Goal: Contribute content

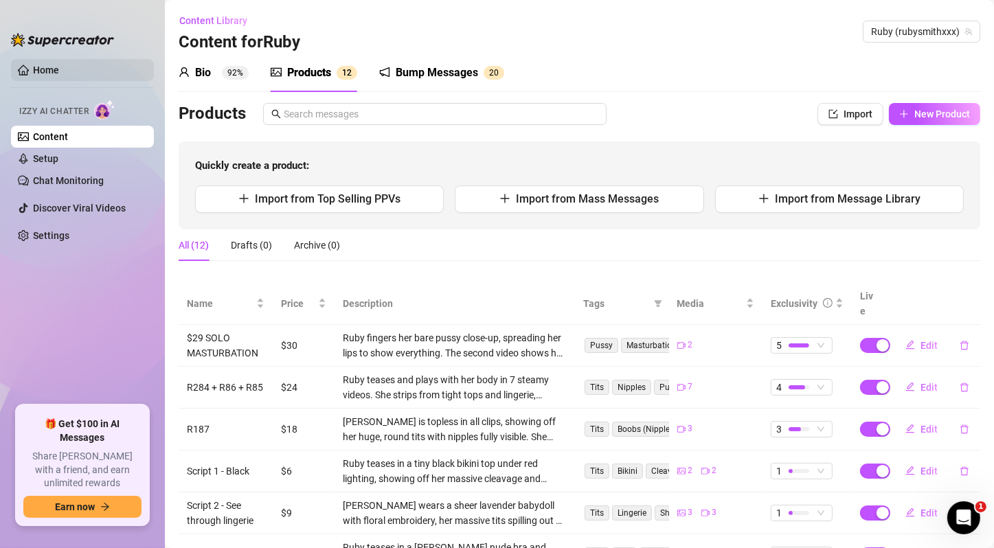
click at [59, 65] on link "Home" at bounding box center [46, 70] width 26 height 11
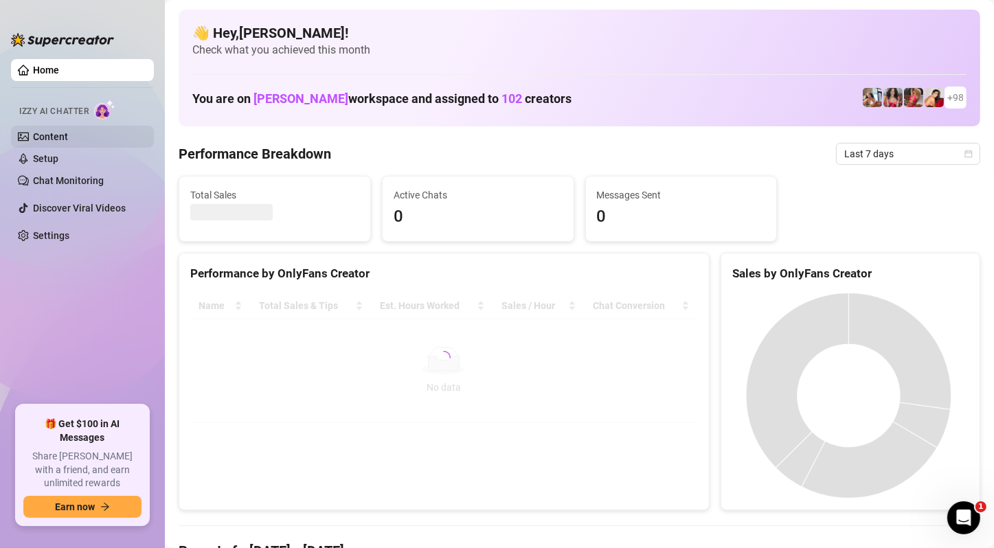
click at [68, 137] on link "Content" at bounding box center [50, 136] width 35 height 11
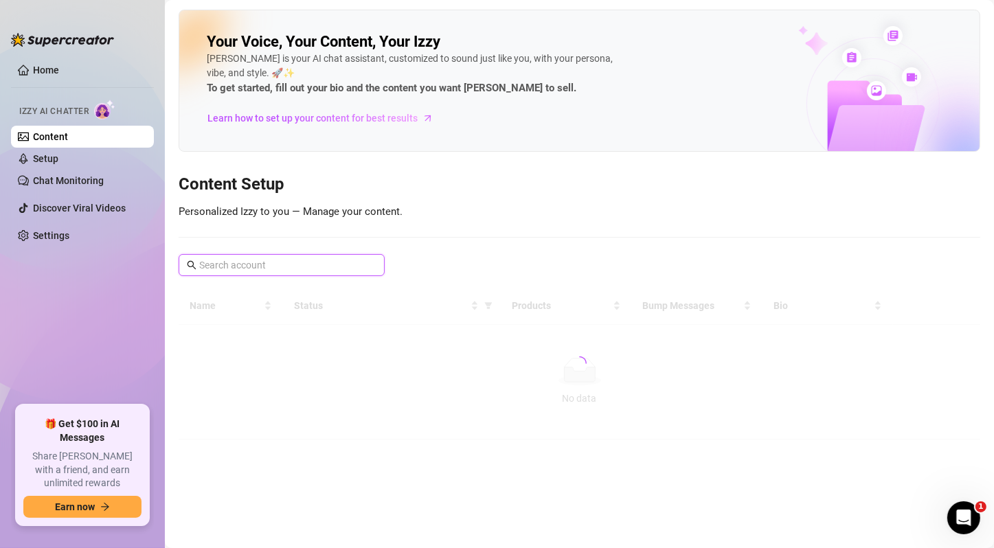
click at [299, 266] on input "text" at bounding box center [282, 265] width 166 height 15
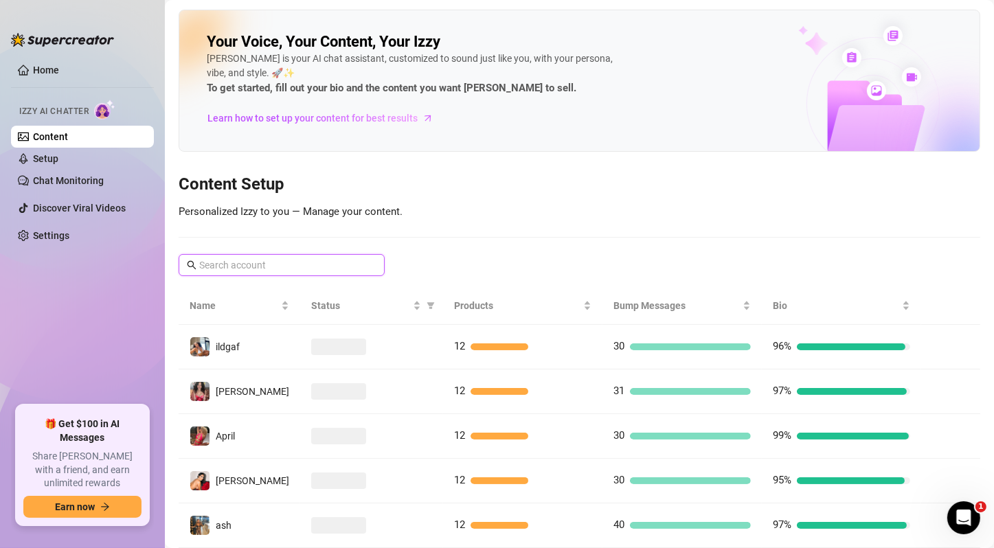
click at [292, 260] on input "text" at bounding box center [282, 265] width 166 height 15
paste input "kylekrieger"
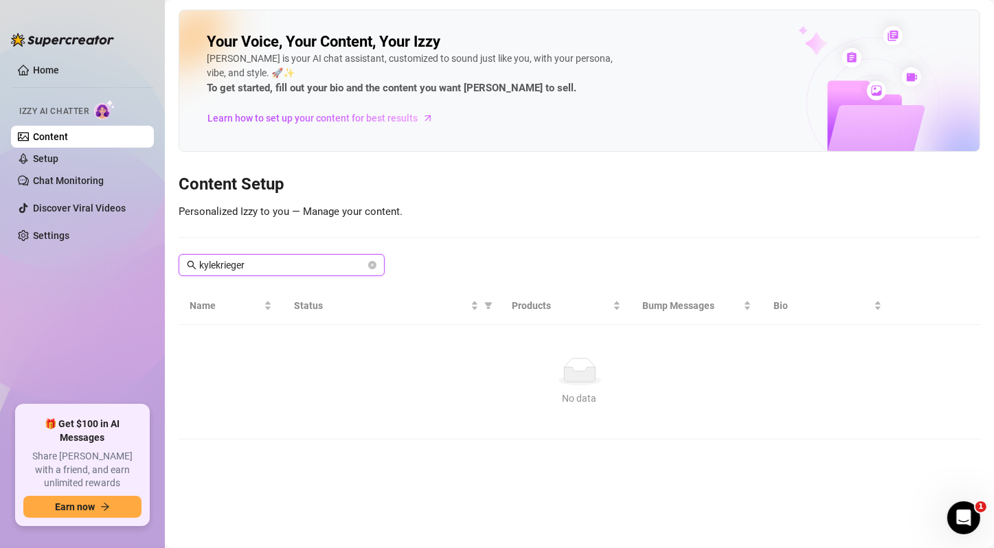
type input "kylekrieger"
click at [375, 262] on icon "close-circle" at bounding box center [372, 265] width 8 height 8
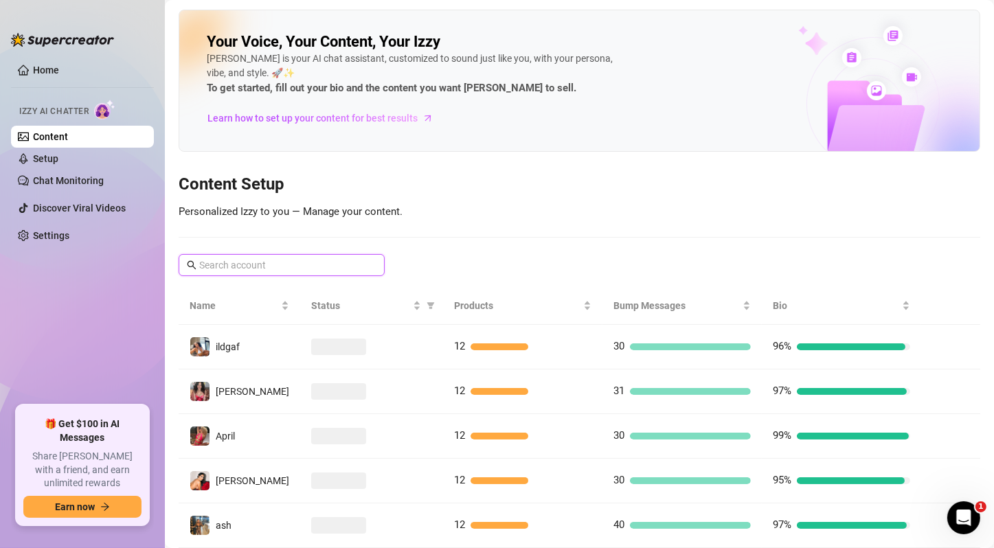
click at [325, 258] on input "text" at bounding box center [282, 265] width 166 height 15
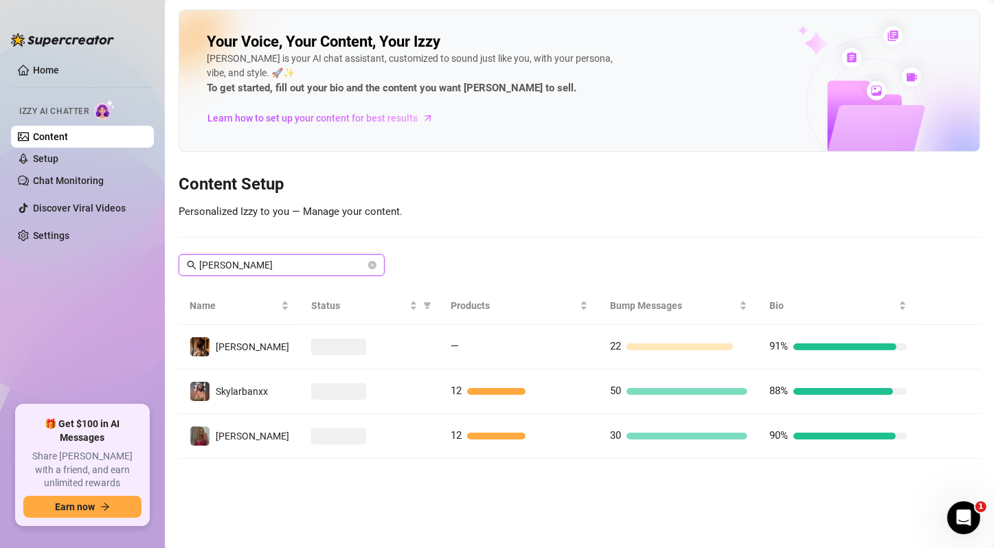
type input "[PERSON_NAME]"
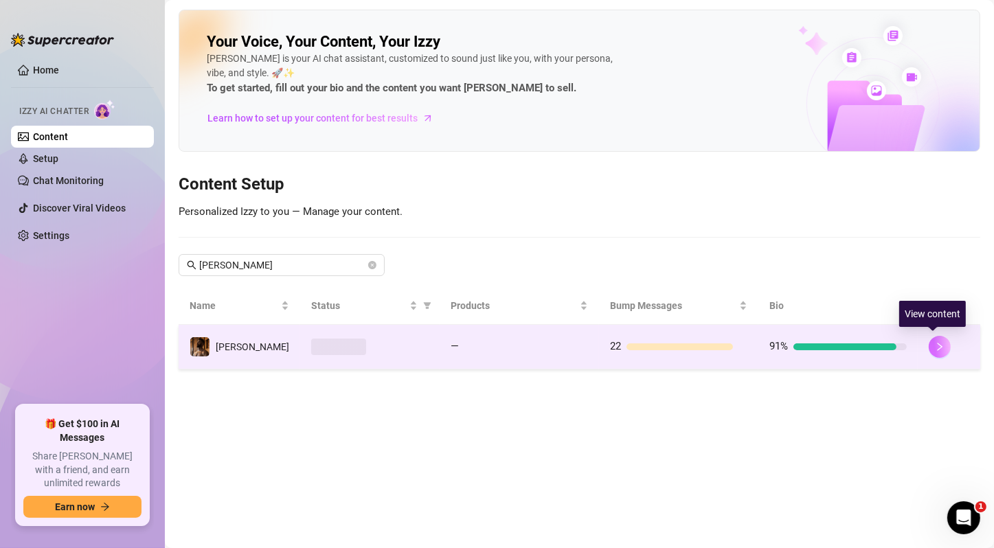
click at [935, 350] on icon "right" at bounding box center [940, 347] width 10 height 10
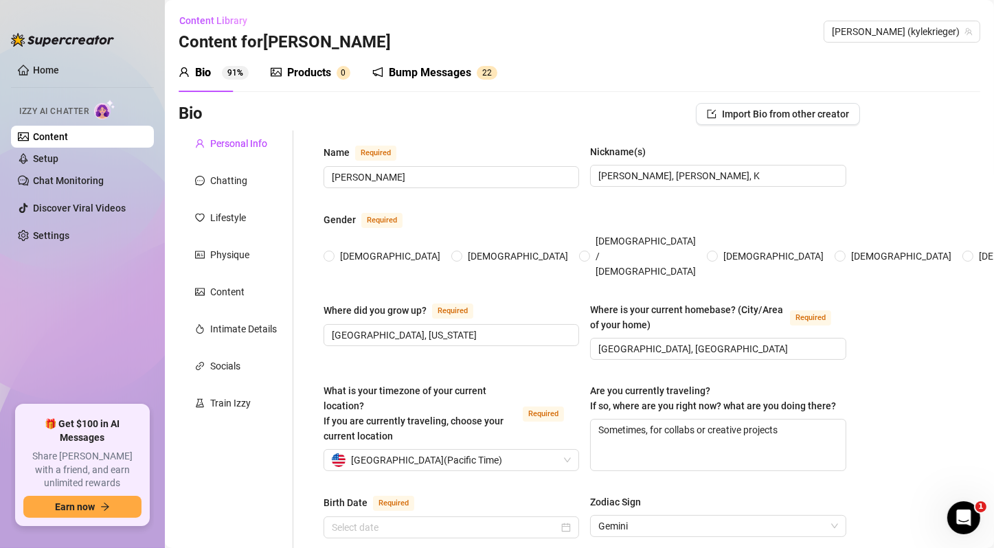
radio input "true"
type input "[DATE]"
click at [326, 72] on div "Products" at bounding box center [309, 73] width 44 height 16
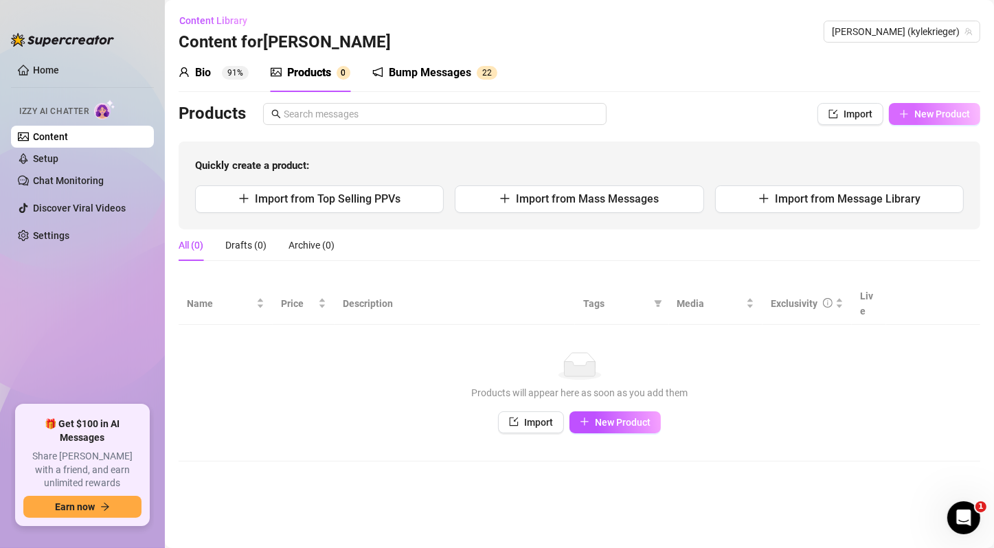
click at [975, 115] on button "New Product" at bounding box center [934, 114] width 91 height 22
type textarea "Type your message here..."
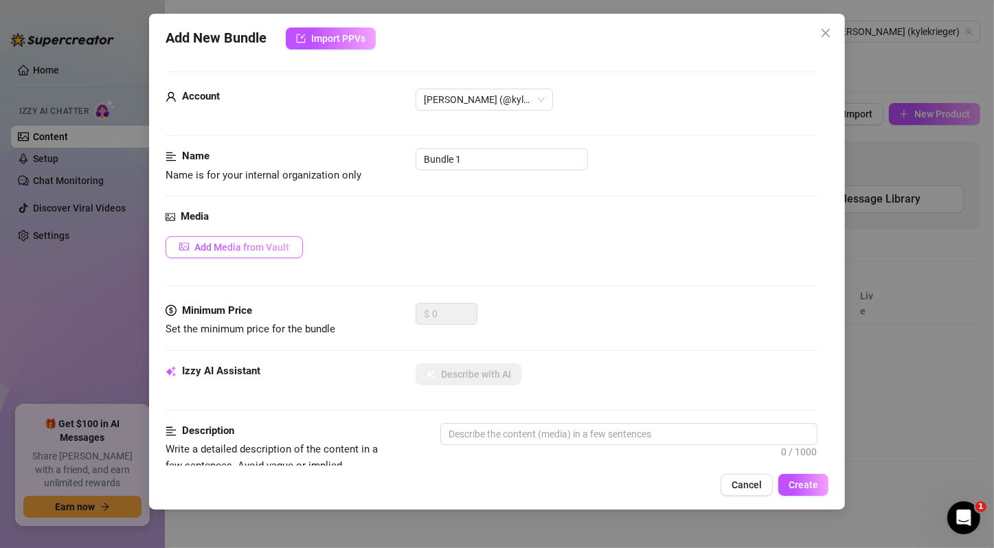
click at [258, 242] on span "Add Media from Vault" at bounding box center [241, 247] width 95 height 11
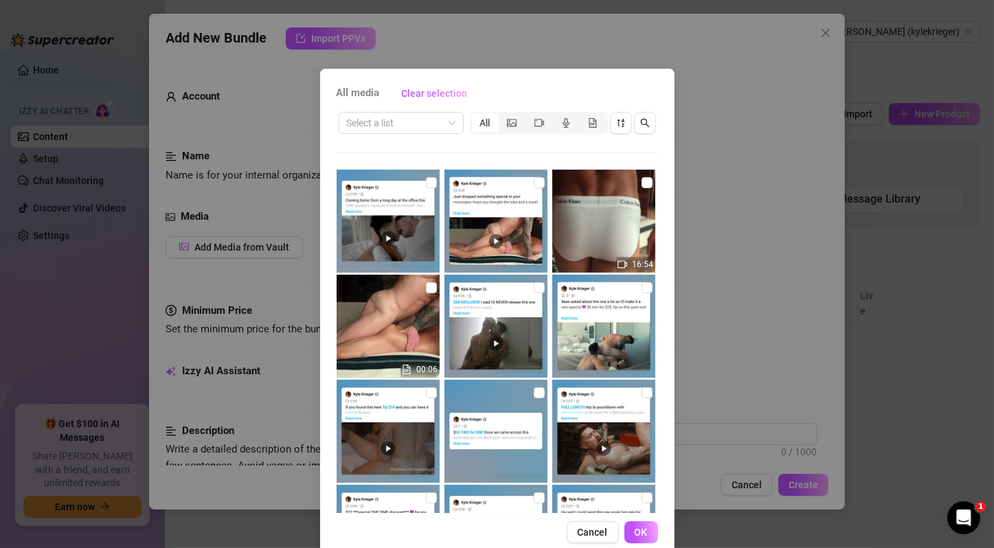
click at [263, 233] on div "All media Clear selection Select a list All 16:54 00:06 24:58 00:11 00:11 21:54…" at bounding box center [497, 274] width 994 height 548
